Goal: Task Accomplishment & Management: Manage account settings

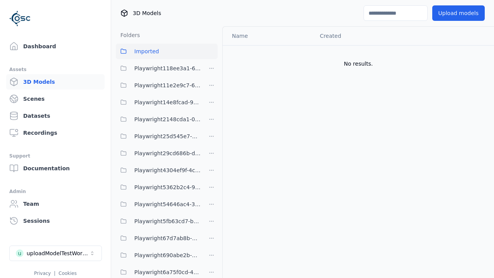
scroll to position [391, 0]
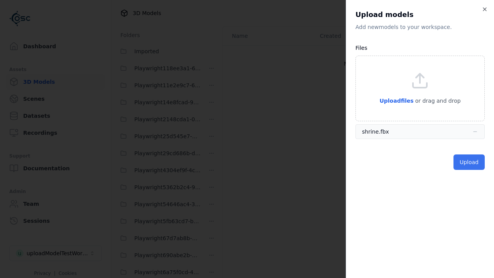
click at [470, 162] on button "Upload" at bounding box center [469, 161] width 31 height 15
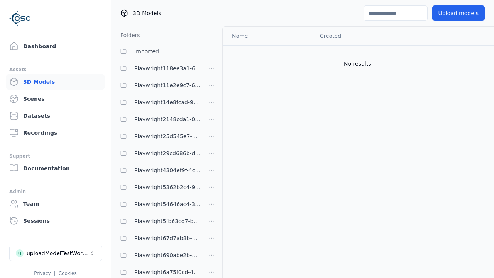
click at [485, 56] on html "Support Dashboard Assets 3D Models Scenes Datasets Recordings Support Documenta…" at bounding box center [247, 139] width 494 height 278
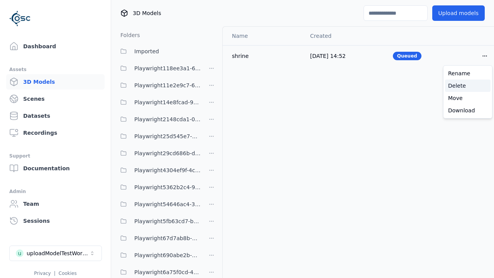
click at [468, 86] on div "Delete" at bounding box center [468, 86] width 46 height 12
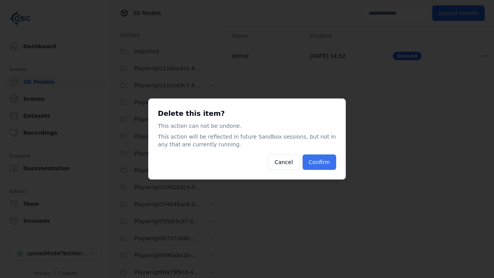
click at [320, 162] on button "Confirm" at bounding box center [320, 161] width 34 height 15
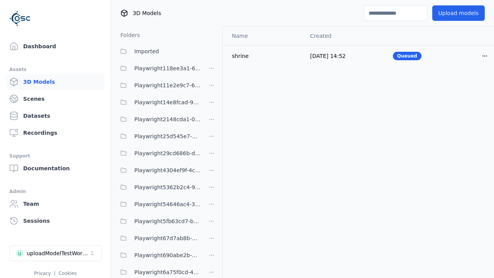
scroll to position [303, 0]
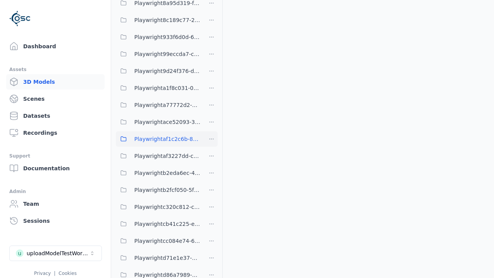
click at [212, 139] on html "Support Dashboard Assets 3D Models Scenes Datasets Recordings Support Documenta…" at bounding box center [247, 139] width 494 height 278
click at [212, 192] on div "Delete" at bounding box center [215, 192] width 52 height 12
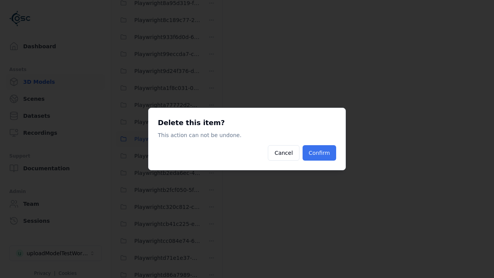
click at [320, 153] on button "Confirm" at bounding box center [320, 152] width 34 height 15
